Goal: Task Accomplishment & Management: Manage account settings

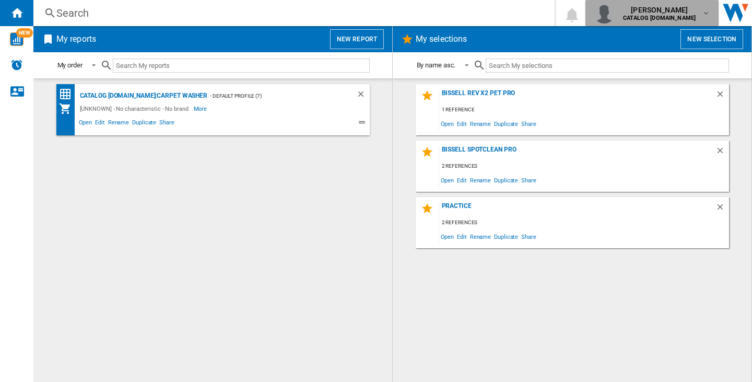
click at [676, 18] on b "CATALOG [DOMAIN_NAME]" at bounding box center [659, 18] width 73 height 7
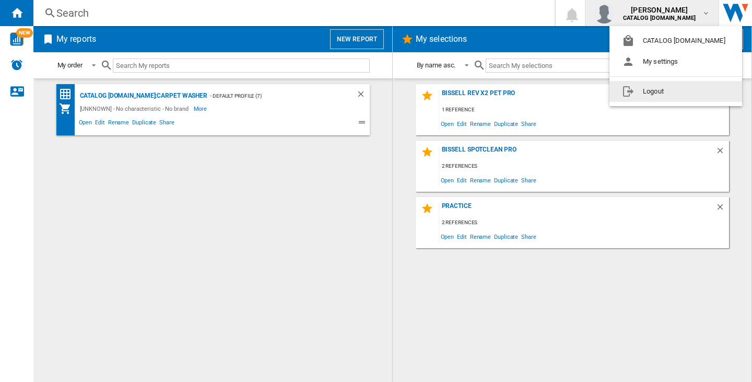
click at [656, 87] on button "Logout" at bounding box center [675, 91] width 133 height 21
